Goal: Find specific page/section: Find specific page/section

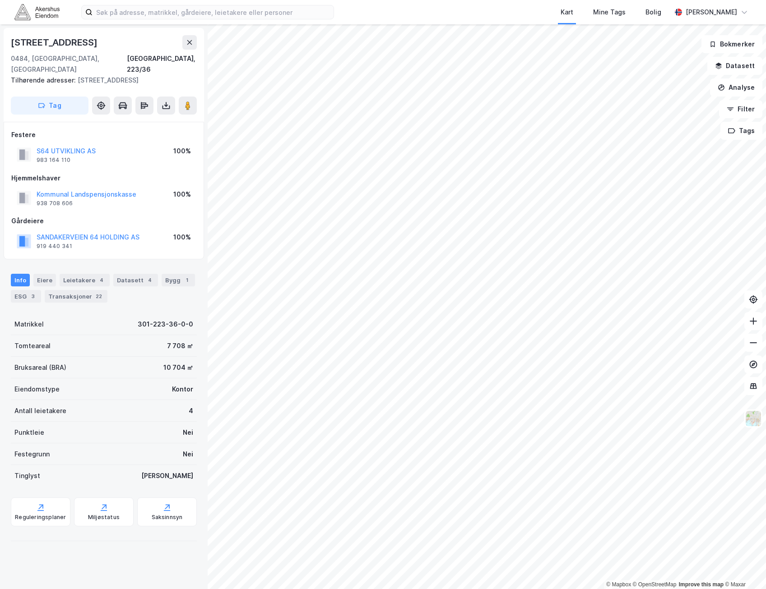
click at [74, 42] on div "[STREET_ADDRESS]" at bounding box center [55, 42] width 88 height 14
